Goal: Information Seeking & Learning: Learn about a topic

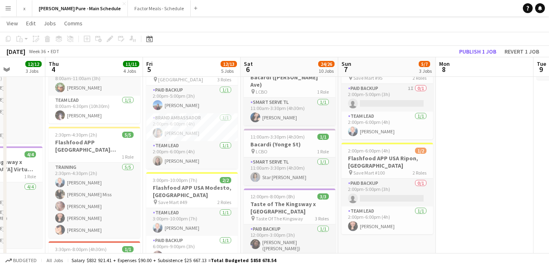
scroll to position [170, 0]
click at [159, 127] on app-user-avatar at bounding box center [158, 132] width 10 height 10
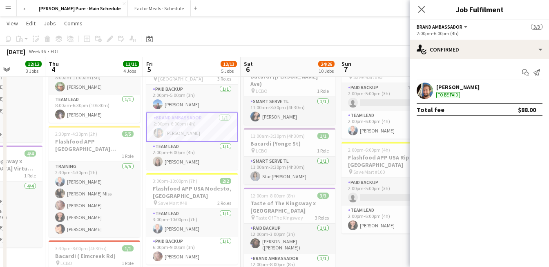
click at [429, 89] on app-user-avatar at bounding box center [424, 90] width 16 height 16
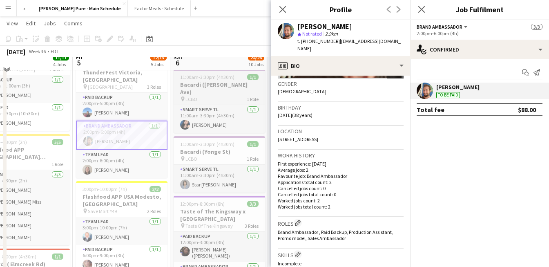
scroll to position [164, 0]
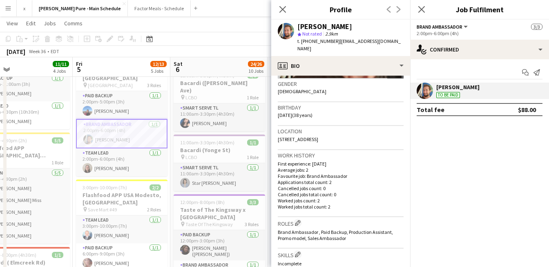
click at [304, 167] on p "Average jobs: 2" at bounding box center [341, 170] width 126 height 6
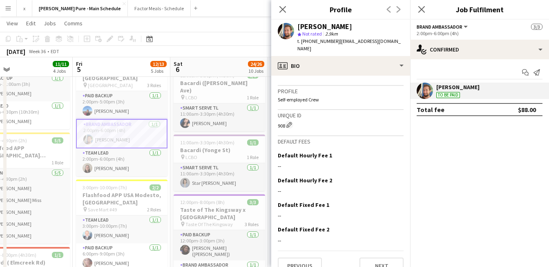
scroll to position [0, 0]
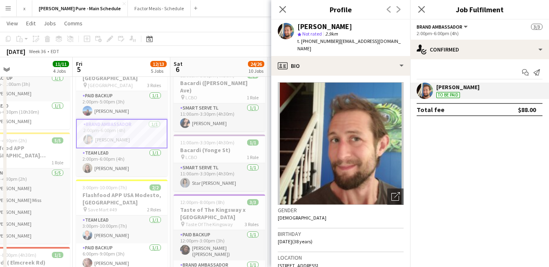
drag, startPoint x: 361, startPoint y: 27, endPoint x: 298, endPoint y: 25, distance: 62.9
click at [298, 25] on div "[PERSON_NAME]" at bounding box center [350, 26] width 106 height 7
copy div "[PERSON_NAME]"
click at [186, 23] on app-page-menu "View Day view expanded Day view collapsed Month view Date picker Jump to [DATE]…" at bounding box center [274, 24] width 549 height 16
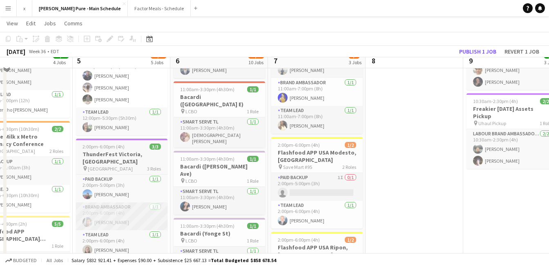
scroll to position [95, 0]
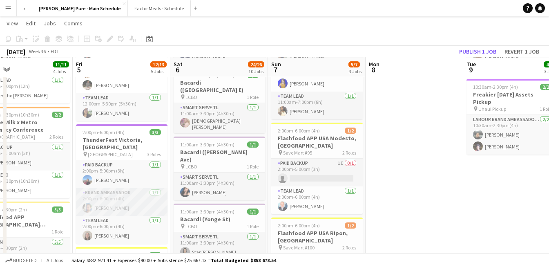
click at [102, 193] on app-card-role "Brand Ambassador [DATE] 2:00pm-6:00pm (4h) [PERSON_NAME]" at bounding box center [121, 202] width 91 height 28
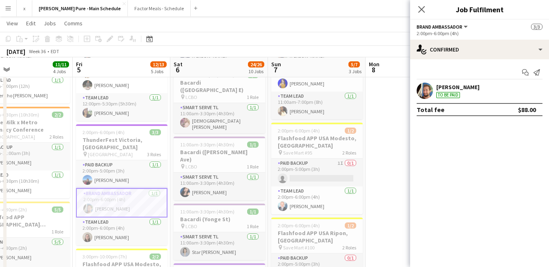
click at [475, 86] on div "[PERSON_NAME]" at bounding box center [457, 86] width 43 height 7
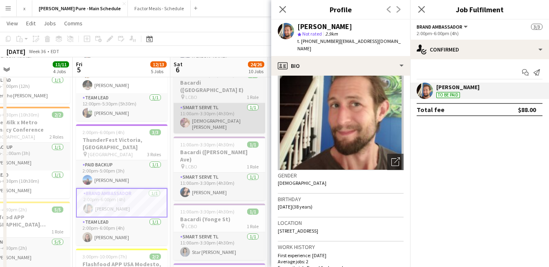
scroll to position [0, 0]
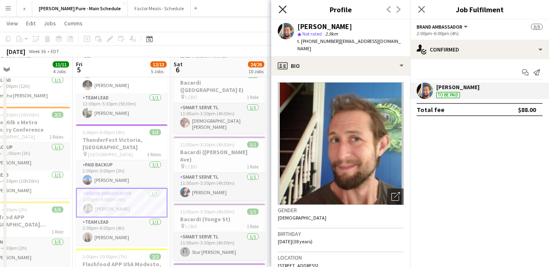
click at [282, 10] on icon at bounding box center [282, 9] width 8 height 8
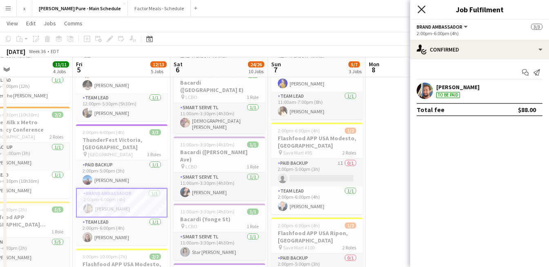
click at [422, 8] on icon at bounding box center [421, 9] width 8 height 8
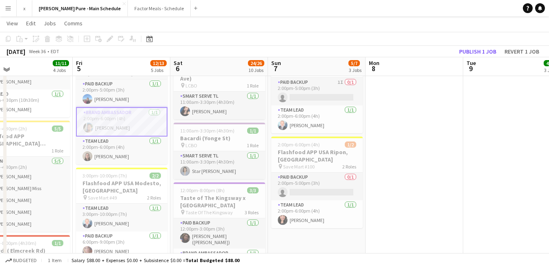
scroll to position [174, 0]
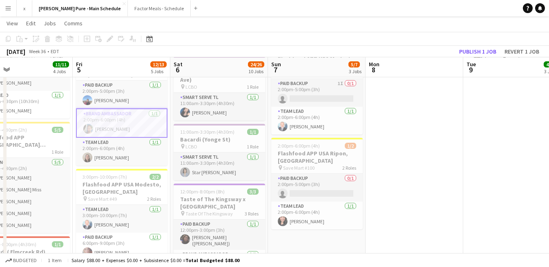
click at [132, 124] on app-card-role "Brand Ambassador [DATE] 2:00pm-6:00pm (4h) [PERSON_NAME]" at bounding box center [121, 122] width 91 height 29
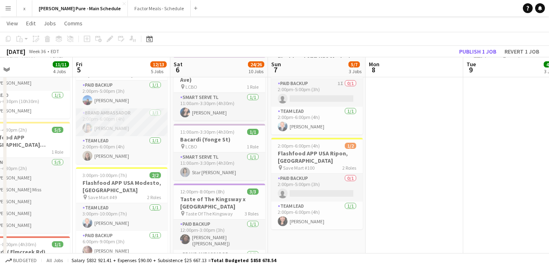
click at [129, 116] on app-card-role "Brand Ambassador [DATE] 2:00pm-6:00pm (4h) [PERSON_NAME]" at bounding box center [121, 122] width 91 height 28
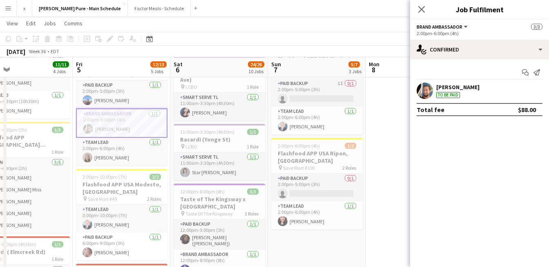
click at [475, 88] on div "[PERSON_NAME]" at bounding box center [457, 86] width 43 height 7
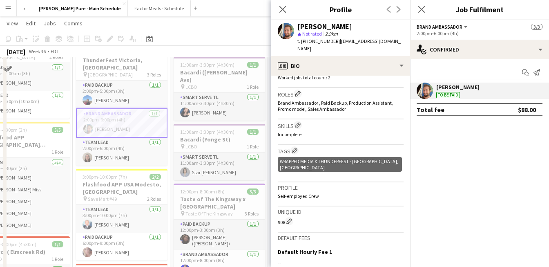
scroll to position [20, 0]
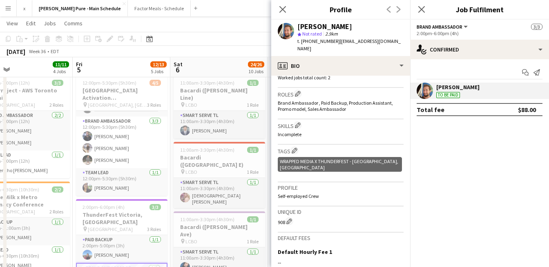
click at [425, 100] on app-confirmed-crew "[PERSON_NAME] To be paid Total fee $88.00" at bounding box center [479, 98] width 139 height 33
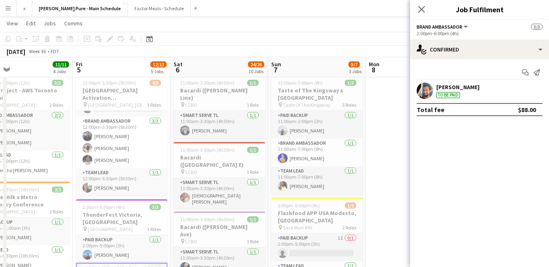
click at [425, 94] on app-user-avatar at bounding box center [424, 90] width 16 height 16
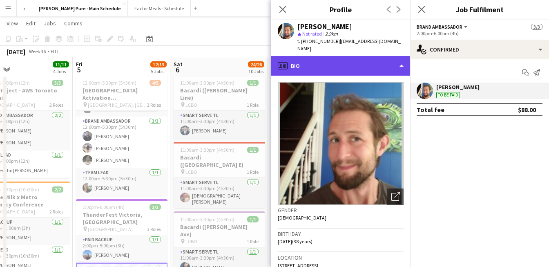
click at [398, 59] on div "profile Bio" at bounding box center [340, 66] width 139 height 20
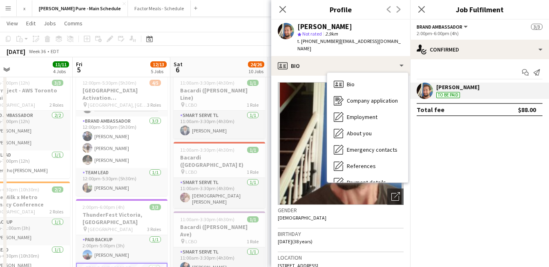
click at [442, 189] on mat-expansion-panel "check Confirmed Start chat Send notification [PERSON_NAME] To be paid Total fee…" at bounding box center [479, 162] width 139 height 207
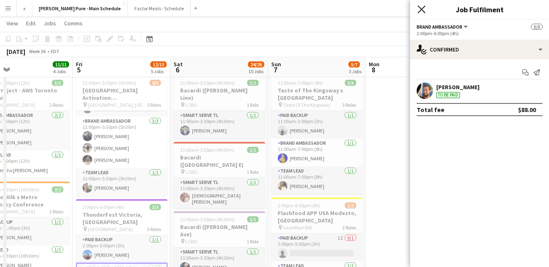
click at [422, 12] on icon "Close pop-in" at bounding box center [421, 9] width 8 height 8
